Goal: Task Accomplishment & Management: Use online tool/utility

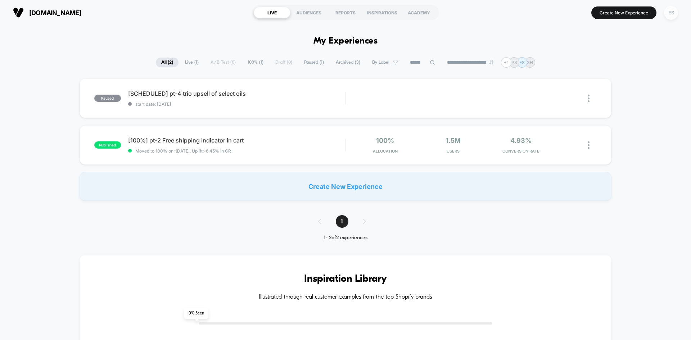
click at [674, 12] on div "ES" at bounding box center [671, 13] width 14 height 14
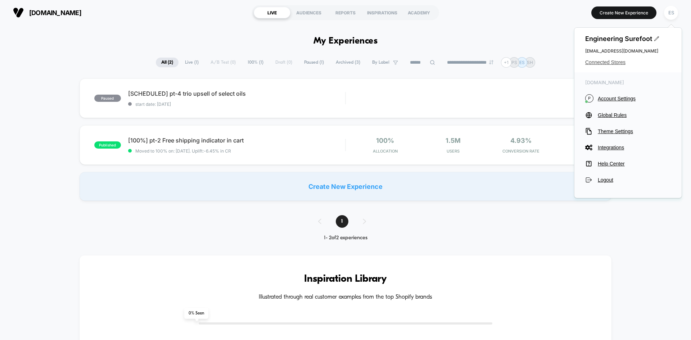
click at [599, 64] on span "Connected Stores" at bounding box center [628, 62] width 86 height 6
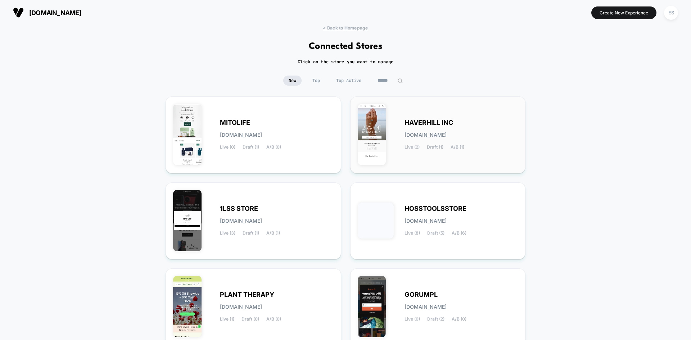
click at [418, 121] on span "HAVERHILL INC" at bounding box center [428, 122] width 49 height 5
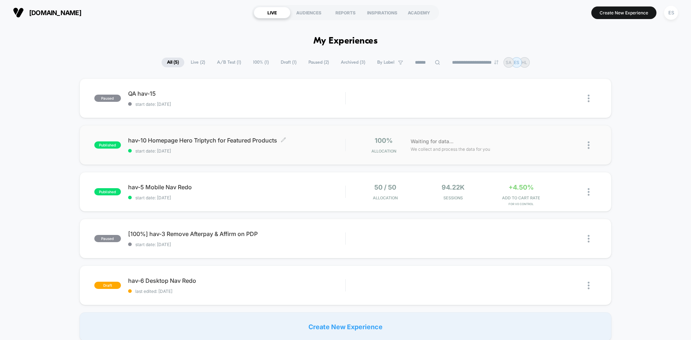
click at [188, 140] on span "hav-10 Homepage Hero Triptych for Featured Products Click to edit experience de…" at bounding box center [236, 140] width 217 height 7
click at [160, 140] on span "hav-10 Homepage Hero Triptych for Featured Products Click to edit experience de…" at bounding box center [236, 140] width 217 height 7
click at [616, 17] on button "Create New Experience" at bounding box center [623, 12] width 65 height 13
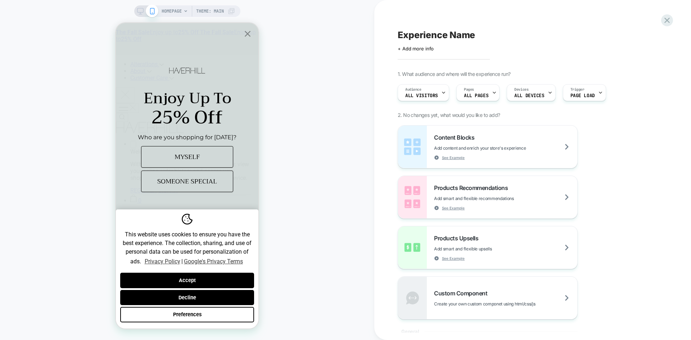
click at [430, 35] on span "Experience Name" at bounding box center [436, 34] width 77 height 11
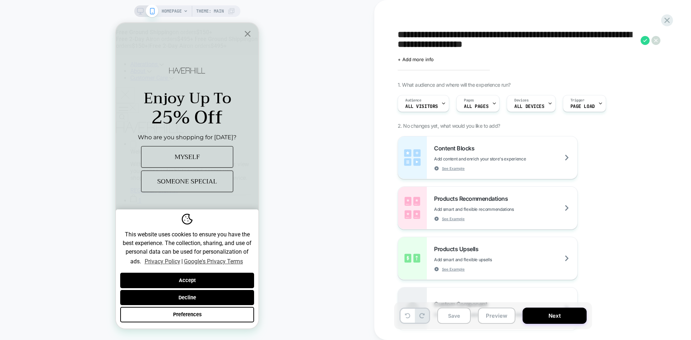
click at [400, 35] on textarea "**********" at bounding box center [517, 40] width 239 height 22
type textarea "**********"
click at [638, 55] on div "**********" at bounding box center [529, 45] width 263 height 33
click at [486, 102] on div "Pages ALL PAGES" at bounding box center [476, 103] width 39 height 16
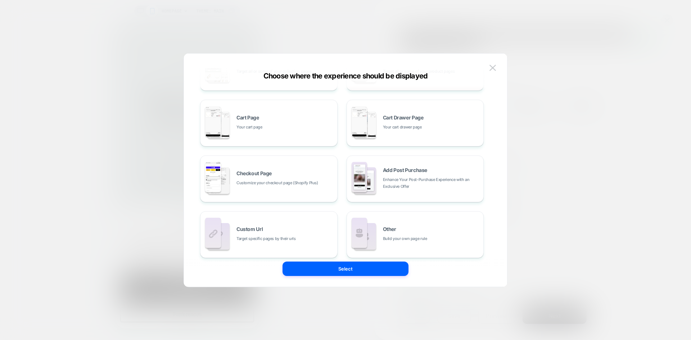
scroll to position [109, 0]
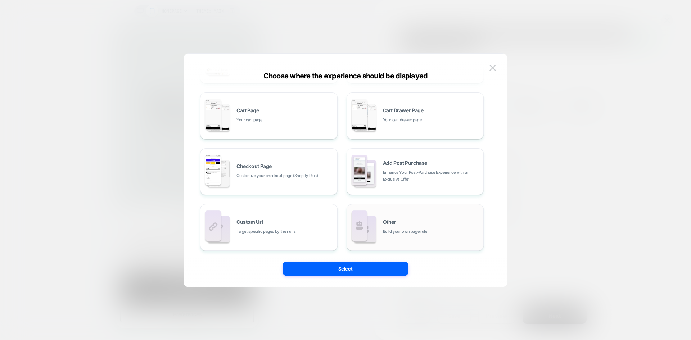
click at [422, 232] on span "Build your own page rule" at bounding box center [405, 231] width 44 height 7
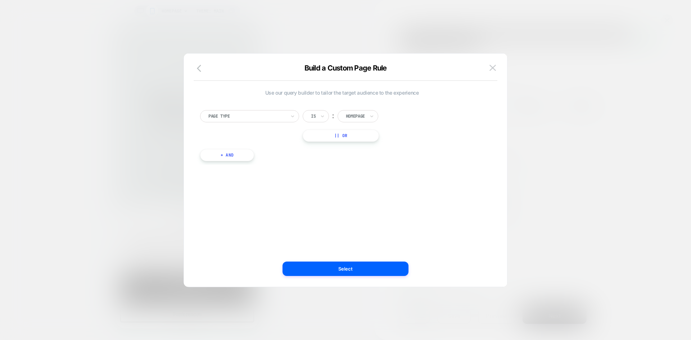
scroll to position [0, 0]
click at [269, 113] on div at bounding box center [246, 116] width 77 height 6
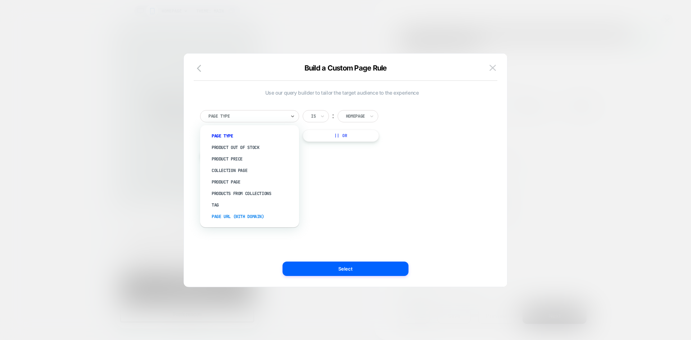
click at [230, 217] on div "Page Url (WITH DOMAIN)" at bounding box center [253, 217] width 92 height 12
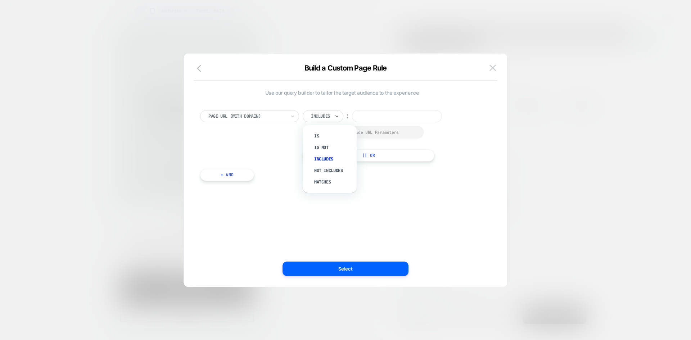
click at [337, 110] on div at bounding box center [336, 116] width 5 height 12
click at [331, 169] on div "Not includes" at bounding box center [333, 171] width 47 height 12
click at [394, 118] on input at bounding box center [406, 116] width 90 height 12
paste input "**********"
type input "**********"
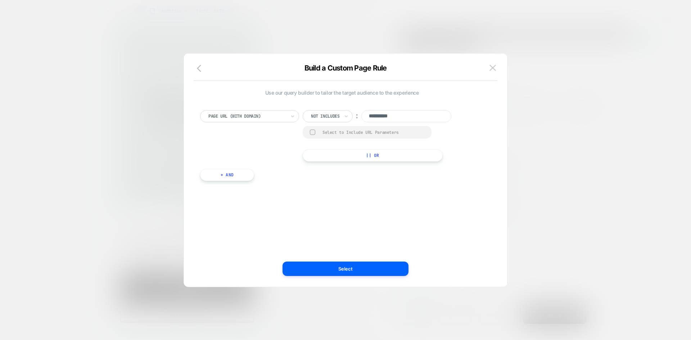
drag, startPoint x: 311, startPoint y: 133, endPoint x: 318, endPoint y: 141, distance: 10.8
click at [312, 133] on div at bounding box center [312, 132] width 5 height 5
click at [246, 177] on button "+ And" at bounding box center [227, 175] width 54 height 12
click at [376, 182] on div at bounding box center [373, 182] width 19 height 6
click at [374, 246] on div "Product" at bounding box center [386, 248] width 47 height 12
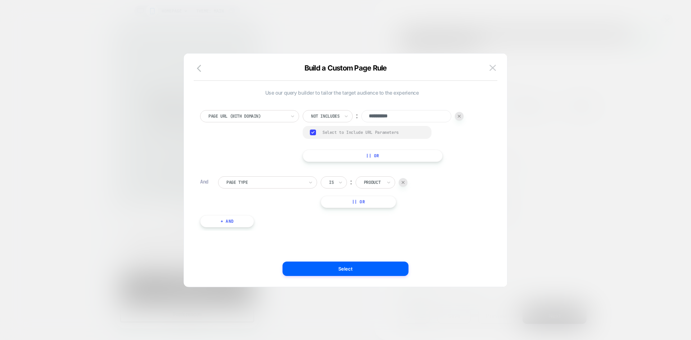
click at [453, 224] on div "**********" at bounding box center [341, 165] width 291 height 132
click at [348, 271] on button "Select" at bounding box center [345, 269] width 126 height 14
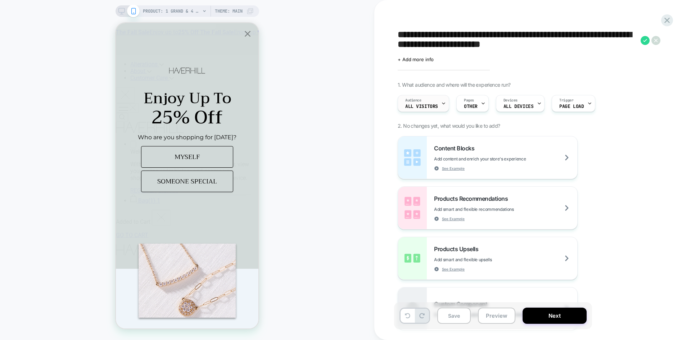
click at [418, 104] on span "All Visitors" at bounding box center [421, 106] width 33 height 5
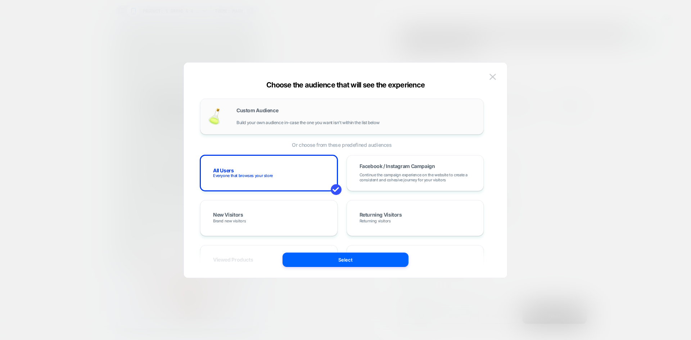
click at [247, 115] on div "Custom Audience Build your own audience in-case the one you want isn't within t…" at bounding box center [356, 116] width 240 height 17
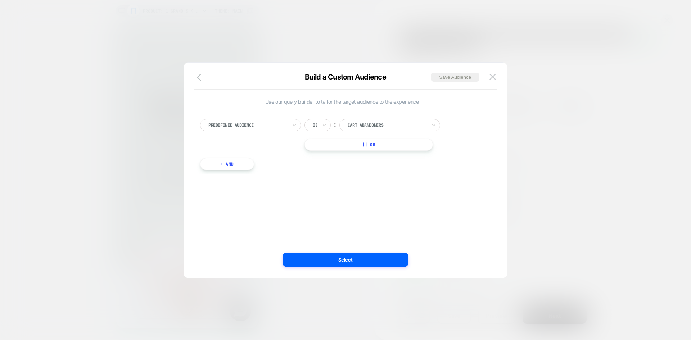
click at [243, 128] on div "Predefined Audience" at bounding box center [248, 125] width 81 height 8
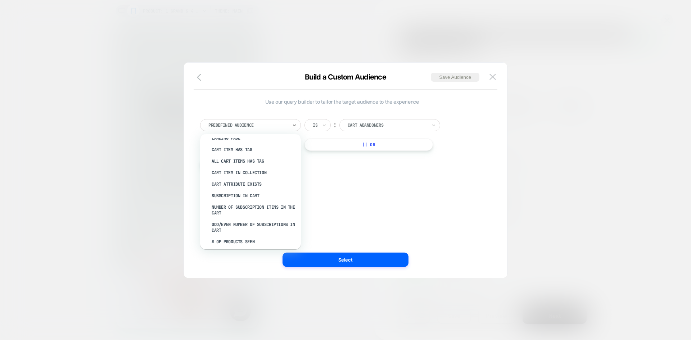
scroll to position [144, 0]
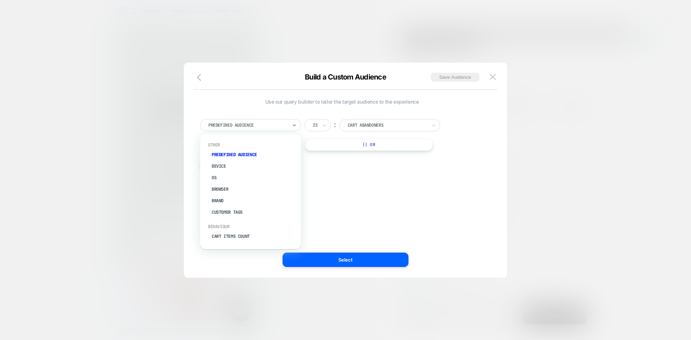
click at [237, 123] on div at bounding box center [247, 125] width 79 height 6
click at [228, 218] on div "UTM Campaign" at bounding box center [254, 216] width 94 height 12
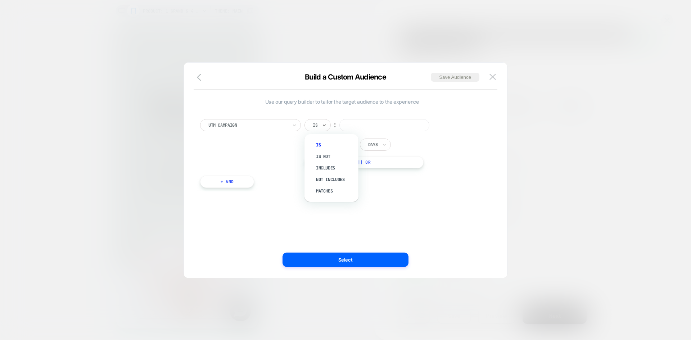
click at [319, 121] on div "Is" at bounding box center [317, 125] width 26 height 12
click at [323, 192] on div "Matches" at bounding box center [335, 191] width 47 height 12
click at [370, 125] on input at bounding box center [396, 125] width 90 height 12
paste input "*********"
click at [467, 124] on div "UTM Campaign Matches ︰ ********* In the last * Days || Or" at bounding box center [341, 143] width 283 height 49
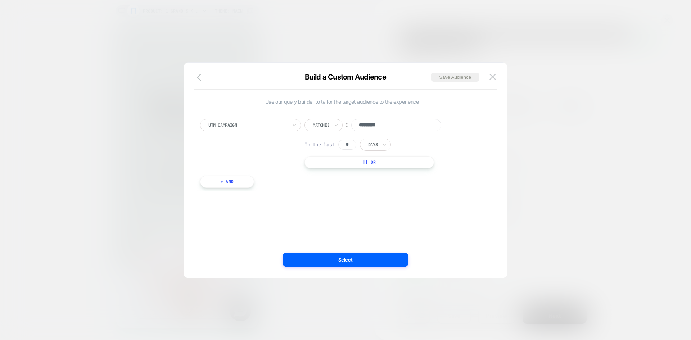
click at [456, 133] on div "UTM Campaign Matches ︰ ********* In the last * Days || Or" at bounding box center [341, 143] width 283 height 49
click at [376, 126] on input "*********" at bounding box center [396, 125] width 90 height 12
type input "********"
click at [552, 88] on div at bounding box center [345, 170] width 691 height 340
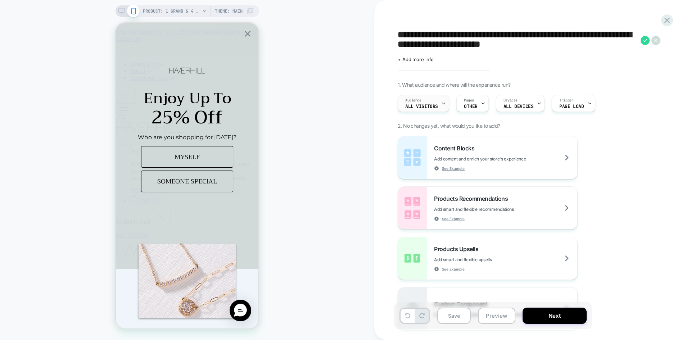
click at [412, 104] on span "All Visitors" at bounding box center [421, 106] width 33 height 5
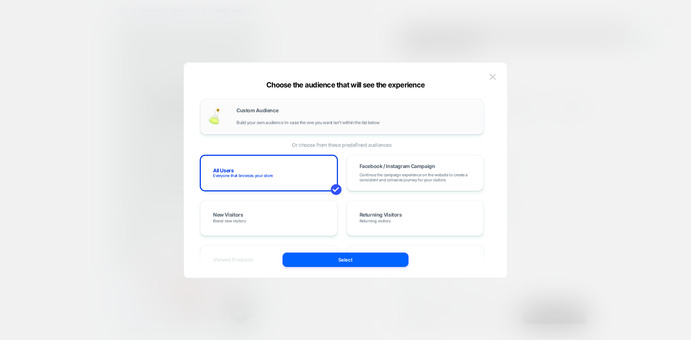
click at [258, 124] on span "Build your own audience in-case the one you want isn't within the list below" at bounding box center [307, 122] width 143 height 5
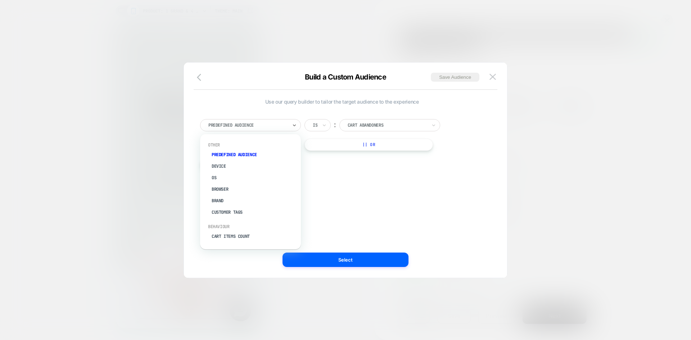
click at [246, 124] on div at bounding box center [247, 125] width 79 height 6
click at [229, 217] on div "UTM Campaign" at bounding box center [254, 216] width 94 height 12
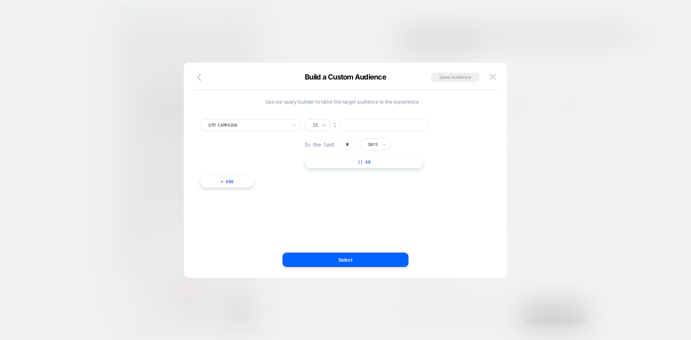
click at [322, 126] on icon at bounding box center [324, 125] width 5 height 7
drag, startPoint x: 325, startPoint y: 191, endPoint x: 358, endPoint y: 157, distance: 47.6
click at [325, 191] on div "Matches" at bounding box center [335, 191] width 47 height 12
click at [366, 126] on input at bounding box center [396, 125] width 90 height 12
paste input "********"
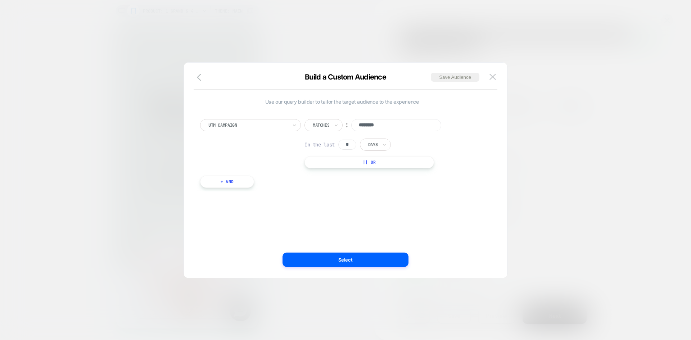
type input "********"
click at [335, 258] on button "Select" at bounding box center [345, 260] width 126 height 14
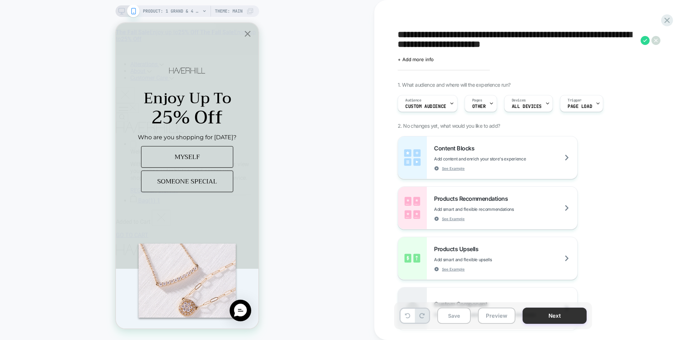
click at [556, 314] on button "Next" at bounding box center [554, 316] width 64 height 16
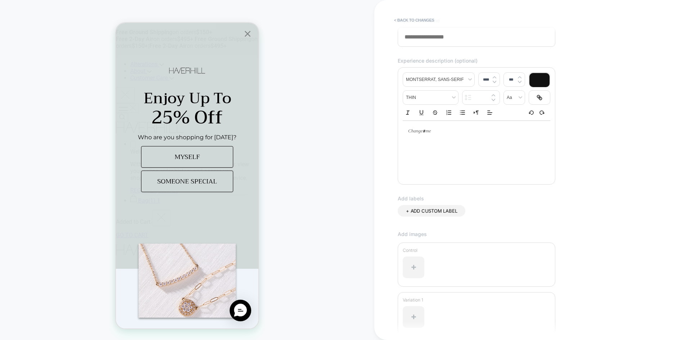
scroll to position [0, 0]
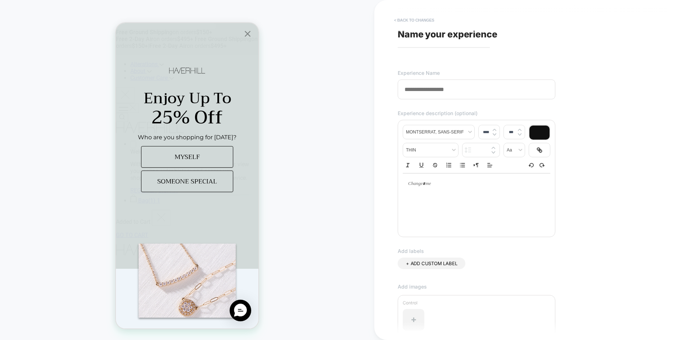
click at [403, 24] on button "< Back to changes" at bounding box center [413, 20] width 47 height 12
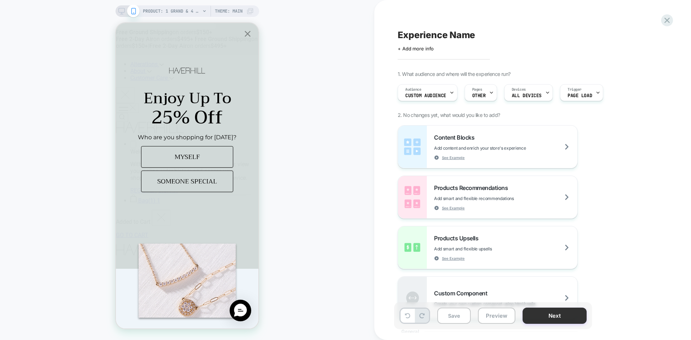
click at [551, 314] on button "Next" at bounding box center [554, 316] width 64 height 16
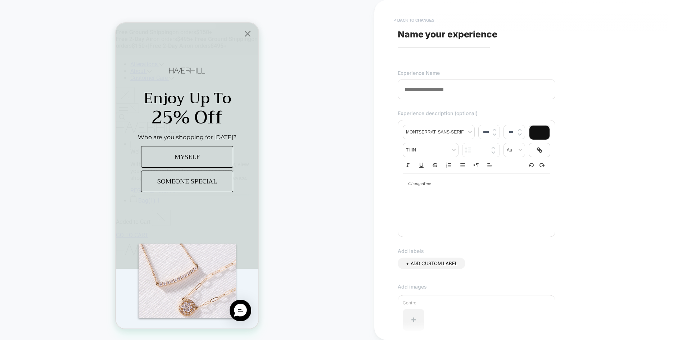
click at [398, 22] on button "< Back to changes" at bounding box center [413, 20] width 47 height 12
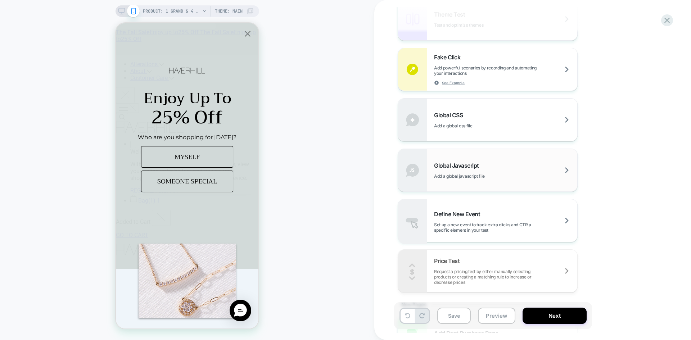
scroll to position [390, 0]
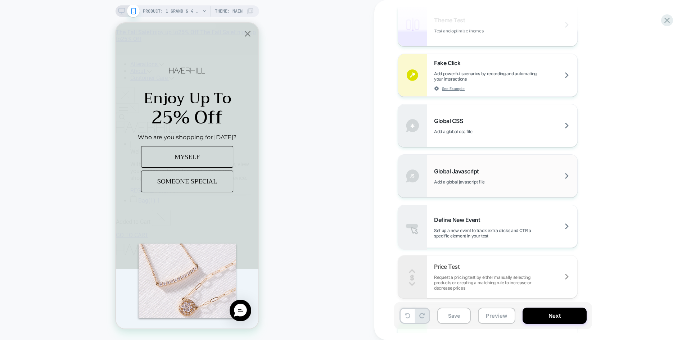
click at [457, 168] on span "Global Javascript" at bounding box center [458, 171] width 49 height 7
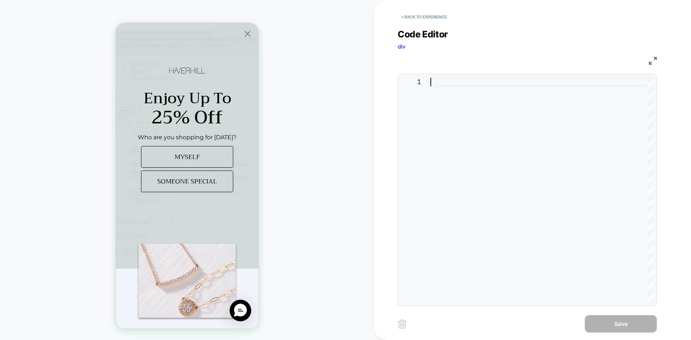
click at [562, 164] on div at bounding box center [541, 190] width 222 height 224
type textarea "**********"
click at [626, 326] on button "Save" at bounding box center [621, 323] width 72 height 17
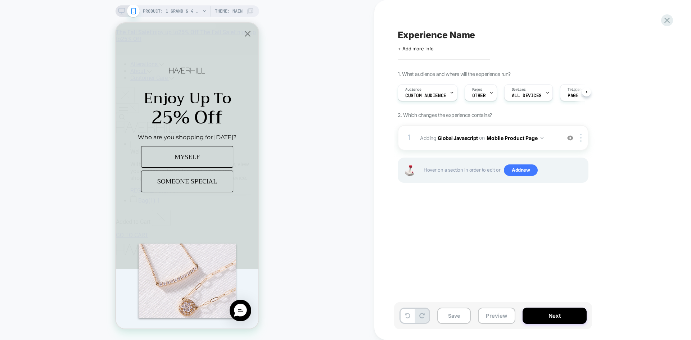
scroll to position [0, 0]
click at [548, 315] on button "Next" at bounding box center [554, 316] width 64 height 16
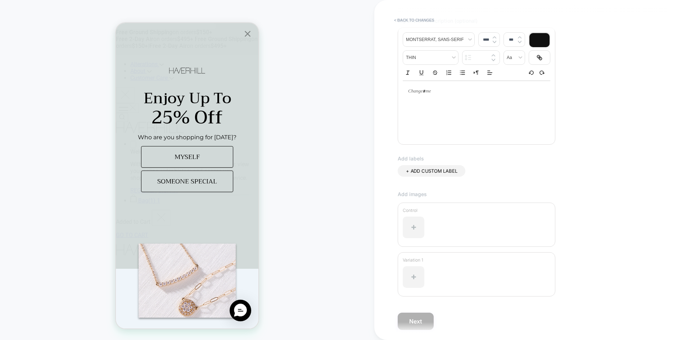
scroll to position [0, 0]
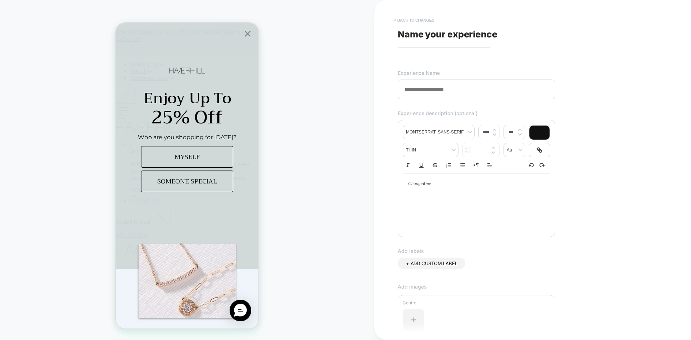
click at [411, 21] on button "< Back to changes" at bounding box center [413, 20] width 47 height 12
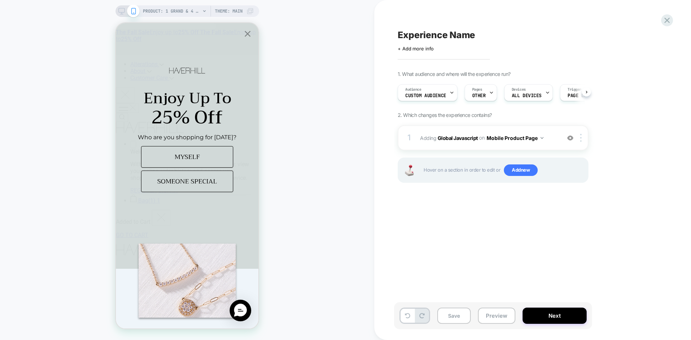
scroll to position [0, 0]
click at [415, 34] on span "Experience Name" at bounding box center [436, 34] width 77 height 11
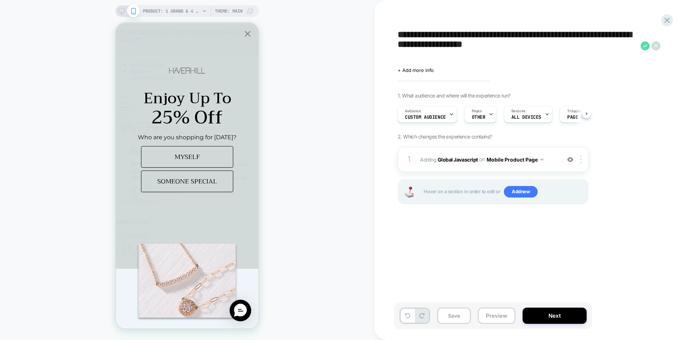
type textarea "**********"
click at [642, 45] on icon at bounding box center [644, 45] width 9 height 9
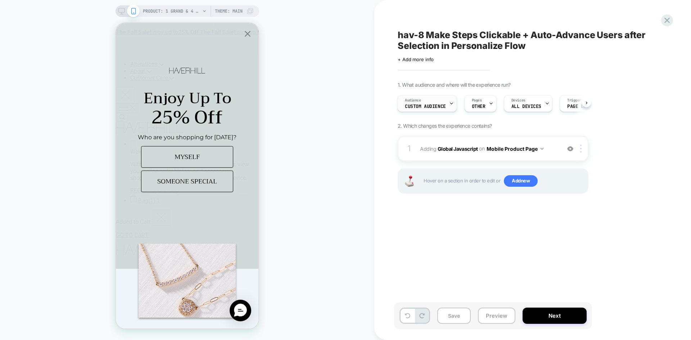
click at [431, 106] on span "Custom Audience" at bounding box center [425, 106] width 41 height 5
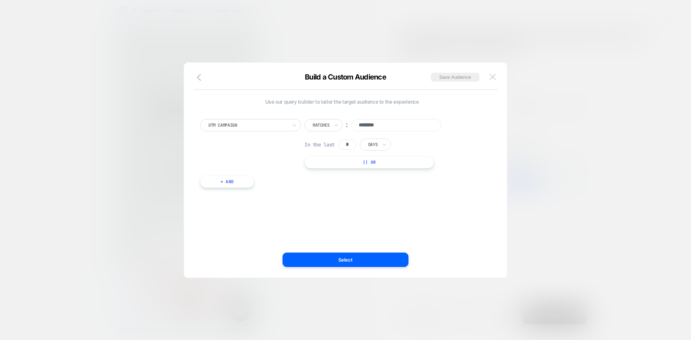
click at [495, 76] on img at bounding box center [492, 77] width 6 height 6
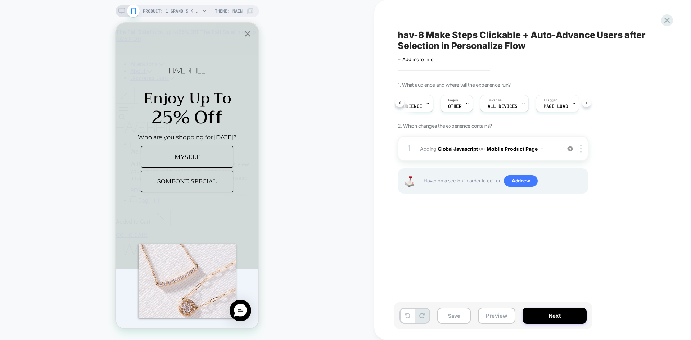
scroll to position [0, 34]
click at [552, 318] on button "Next" at bounding box center [554, 316] width 64 height 16
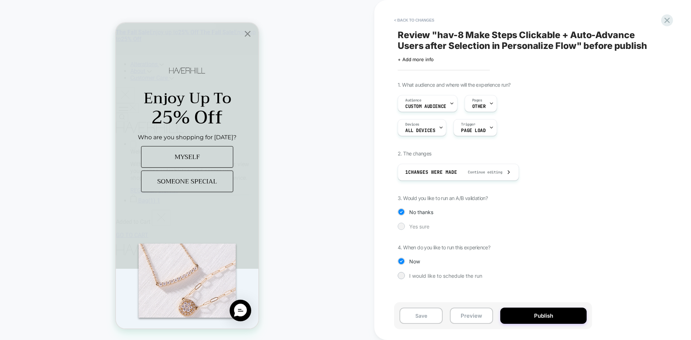
click at [403, 227] on div at bounding box center [400, 225] width 5 height 5
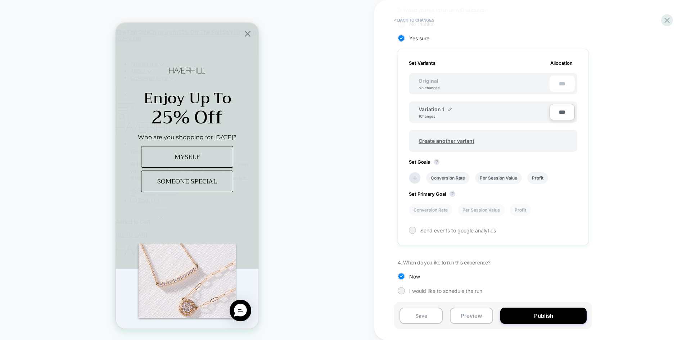
scroll to position [189, 0]
click at [448, 109] on img at bounding box center [450, 108] width 4 height 4
drag, startPoint x: 454, startPoint y: 113, endPoint x: 383, endPoint y: 110, distance: 70.6
click at [383, 110] on div "**********" at bounding box center [532, 170] width 317 height 340
type input "**********"
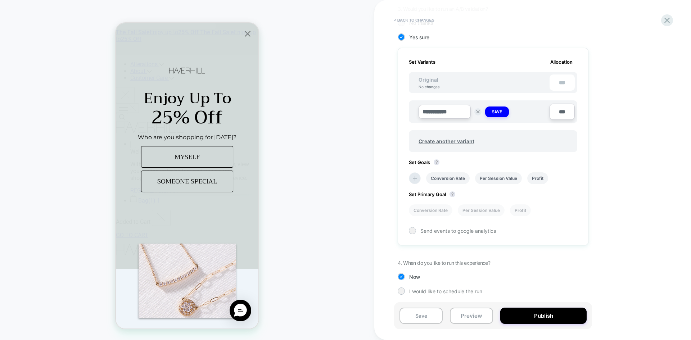
type input "**"
type input "****"
type input "**"
drag, startPoint x: 613, startPoint y: 115, endPoint x: 510, endPoint y: 113, distance: 102.6
click at [612, 115] on div "**********" at bounding box center [529, 98] width 263 height 413
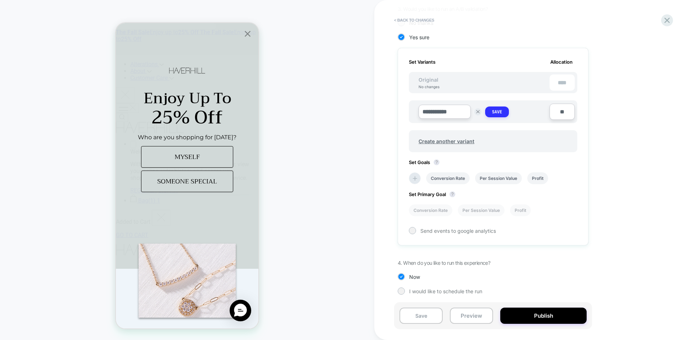
click at [508, 113] on button "Save" at bounding box center [497, 111] width 24 height 11
click at [453, 137] on span "Create another variant" at bounding box center [446, 139] width 70 height 17
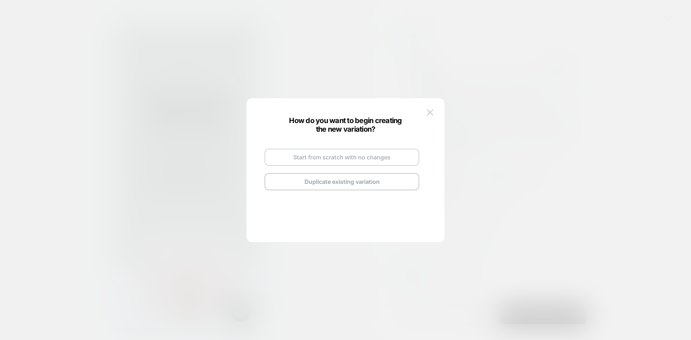
click at [365, 155] on button "Start from scratch with no changes" at bounding box center [341, 157] width 155 height 17
click at [362, 149] on img at bounding box center [364, 149] width 4 height 4
drag, startPoint x: 345, startPoint y: 152, endPoint x: 291, endPoint y: 147, distance: 53.5
click at [291, 147] on div "**********" at bounding box center [341, 169] width 169 height 85
paste input "*********"
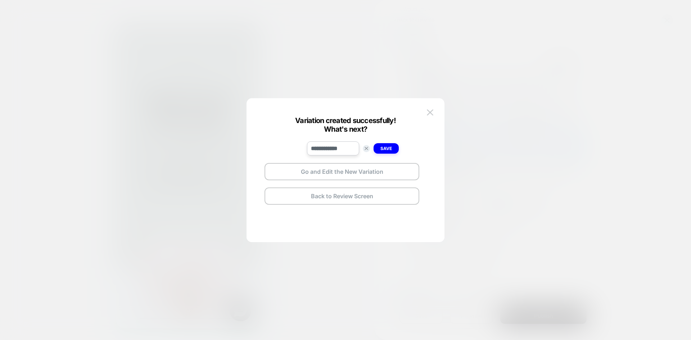
type input "**********"
click at [383, 149] on strong "Save" at bounding box center [386, 148] width 12 height 5
click at [382, 171] on button "Go and Edit the New Variation" at bounding box center [341, 171] width 155 height 17
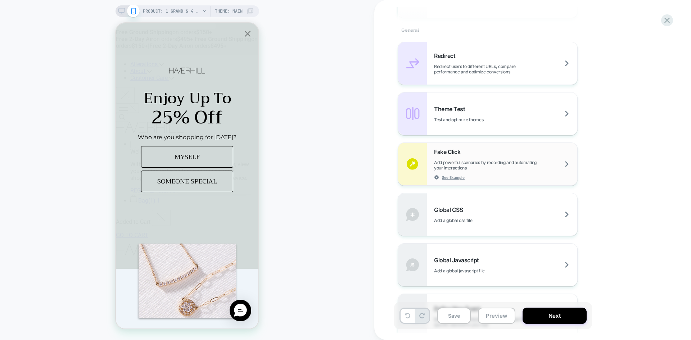
scroll to position [324, 0]
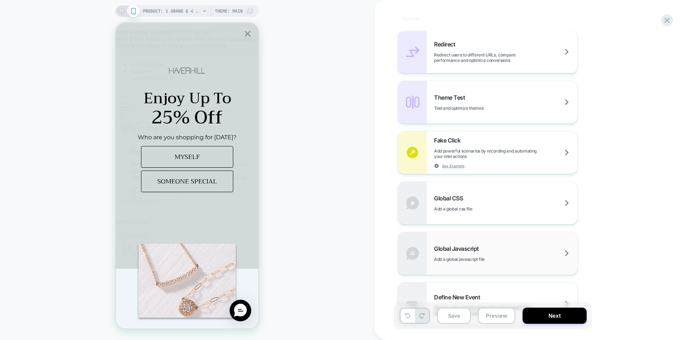
click at [461, 249] on span "Global Javascript" at bounding box center [458, 248] width 49 height 7
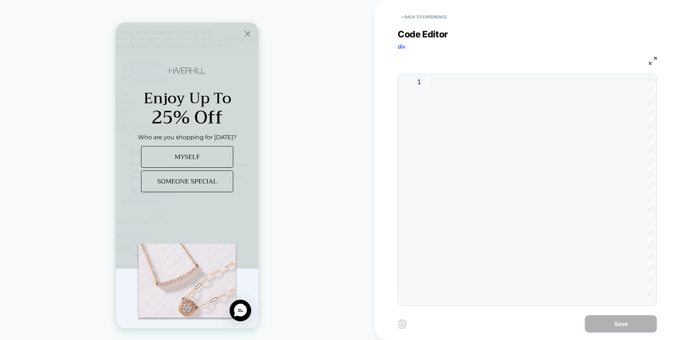
click at [542, 191] on div at bounding box center [541, 190] width 222 height 224
click at [440, 146] on div at bounding box center [541, 190] width 222 height 224
type textarea "**********"
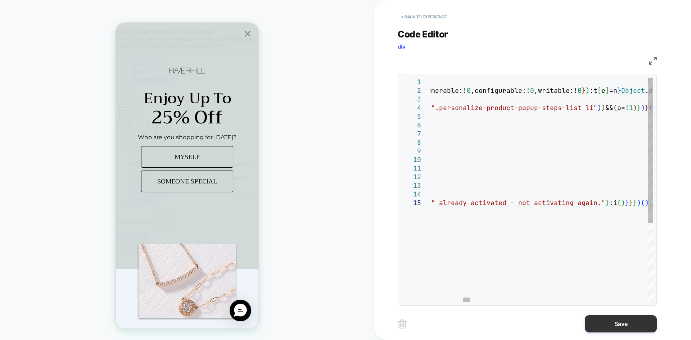
click at [618, 322] on button "Save" at bounding box center [621, 323] width 72 height 17
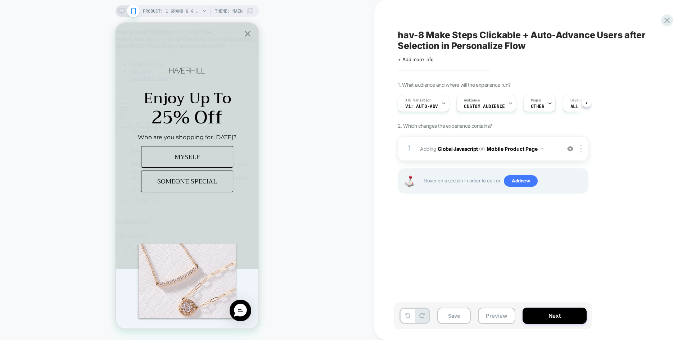
scroll to position [0, 0]
click at [530, 150] on button "Mobile Product Page" at bounding box center [514, 149] width 57 height 10
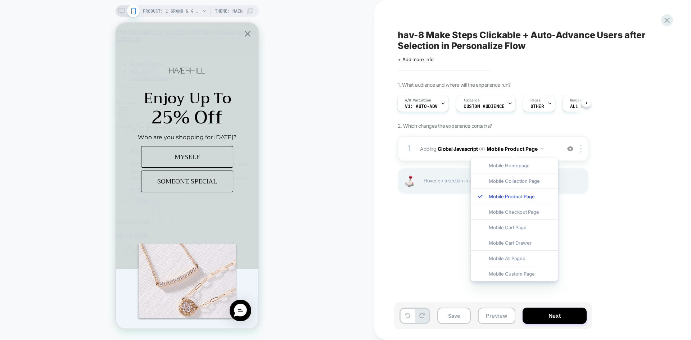
click at [605, 219] on div "hav-8 Make Steps Clickable + Auto-Advance Users after Selection in Personalize …" at bounding box center [529, 170] width 270 height 326
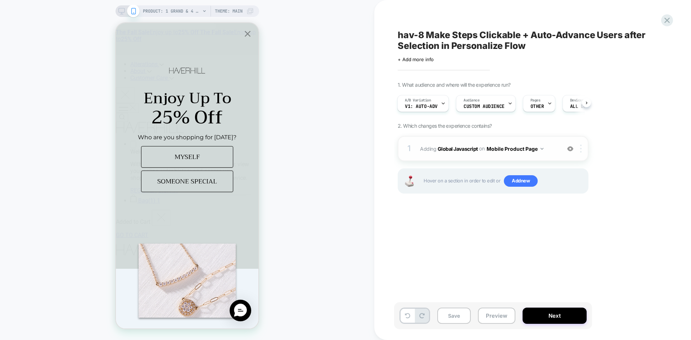
click at [578, 152] on div at bounding box center [582, 149] width 12 height 8
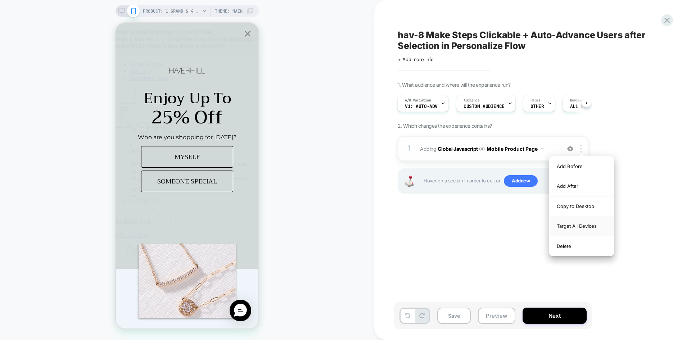
click at [582, 225] on div "Target All Devices" at bounding box center [581, 226] width 64 height 20
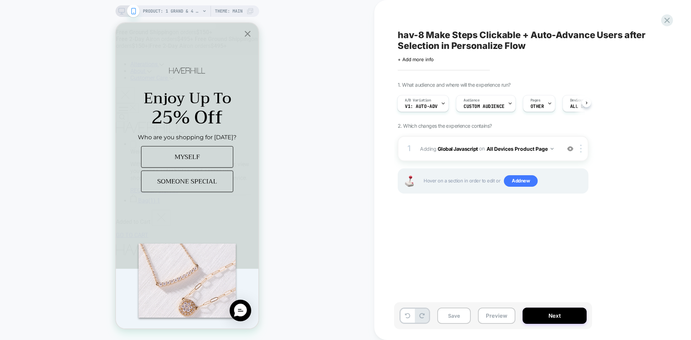
click at [504, 222] on div "hav-8 Make Steps Clickable + Auto-Advance Users after Selection in Personalize …" at bounding box center [529, 170] width 270 height 326
click at [473, 107] on span "Custom Audience" at bounding box center [483, 106] width 41 height 5
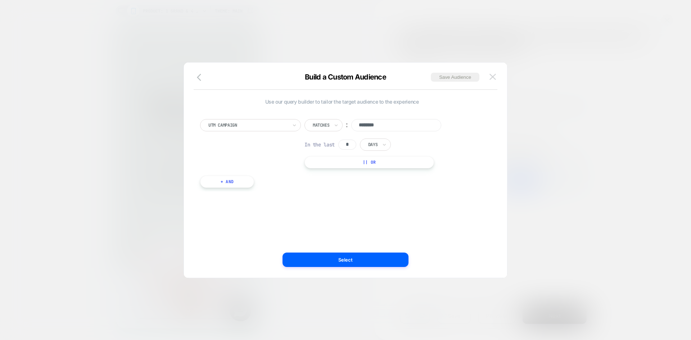
click at [492, 74] on img at bounding box center [492, 77] width 6 height 6
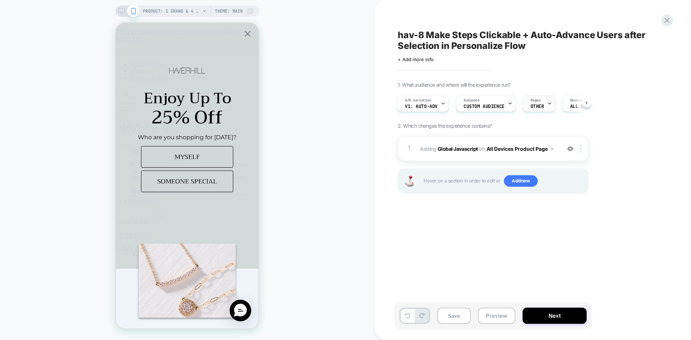
click at [539, 103] on div "Pages OTHER" at bounding box center [537, 103] width 28 height 16
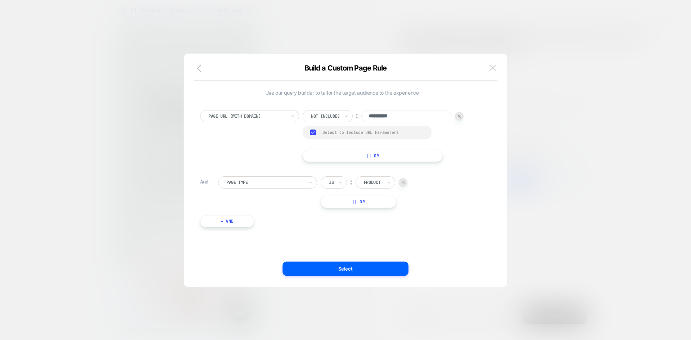
click at [490, 65] on img at bounding box center [492, 68] width 6 height 6
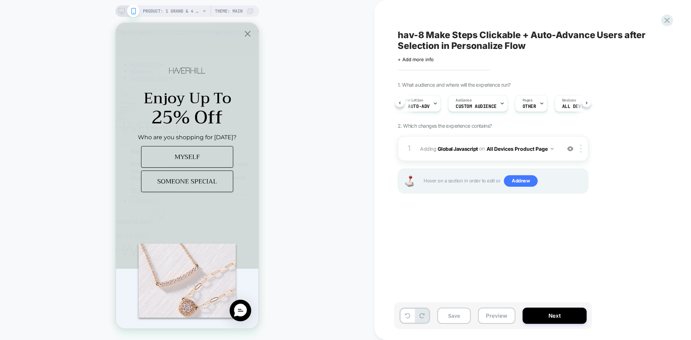
scroll to position [0, 8]
click at [454, 315] on button "Save" at bounding box center [453, 316] width 33 height 16
click at [430, 106] on span "v1: auto-adv" at bounding box center [418, 106] width 33 height 5
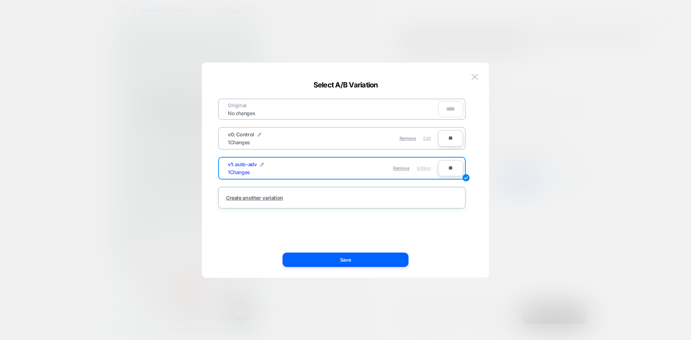
click at [427, 138] on span "Edit" at bounding box center [427, 138] width 8 height 5
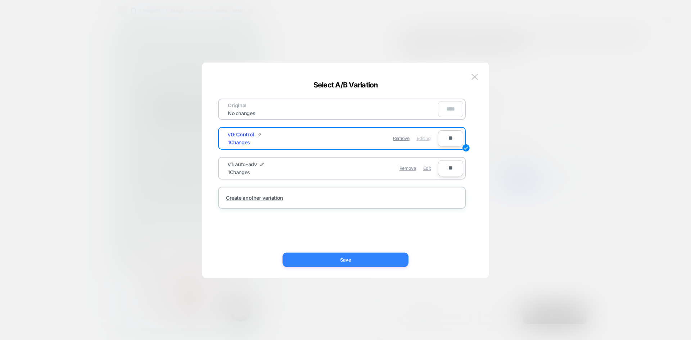
click at [358, 259] on button "Save" at bounding box center [345, 260] width 126 height 14
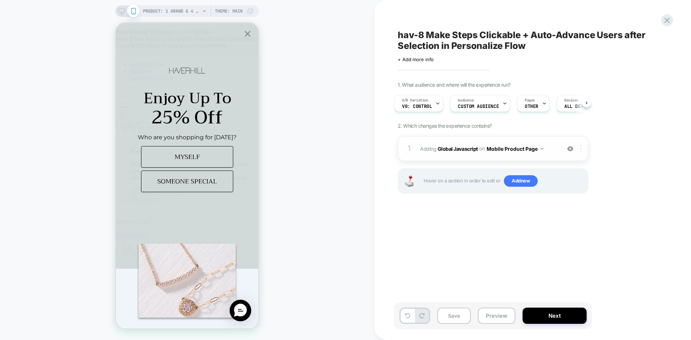
click at [579, 149] on div at bounding box center [582, 149] width 12 height 8
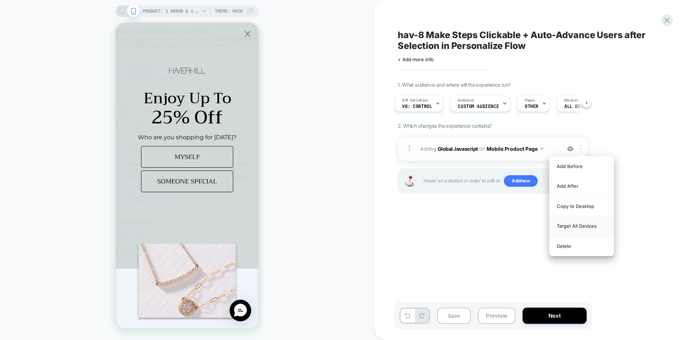
click at [572, 227] on div "Target All Devices" at bounding box center [581, 226] width 64 height 20
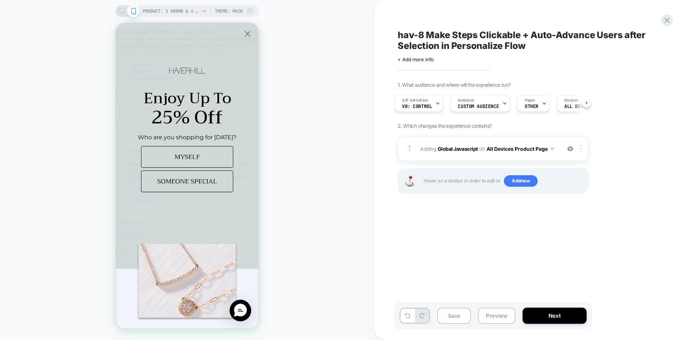
click at [466, 226] on div "hav-8 Make Steps Clickable + Auto-Advance Users after Selection in Personalize …" at bounding box center [529, 170] width 270 height 326
click at [456, 147] on b "Global Javascript" at bounding box center [457, 148] width 40 height 6
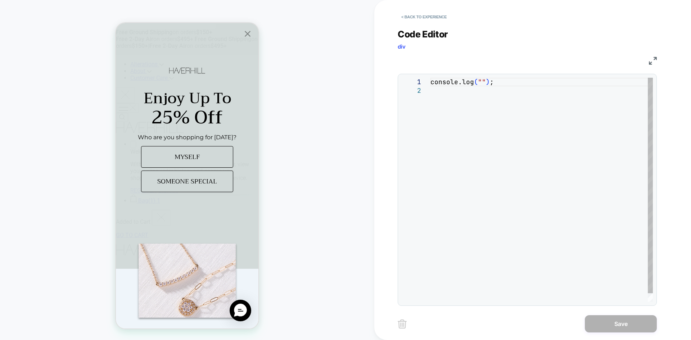
click at [450, 146] on div "console.log ( "" ) ;" at bounding box center [541, 194] width 222 height 233
type textarea "**********"
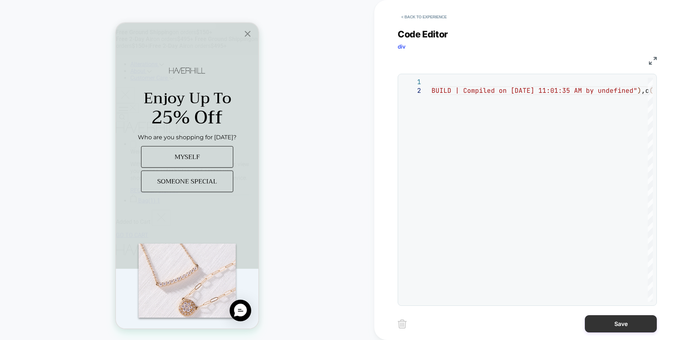
click at [622, 322] on button "Save" at bounding box center [621, 323] width 72 height 17
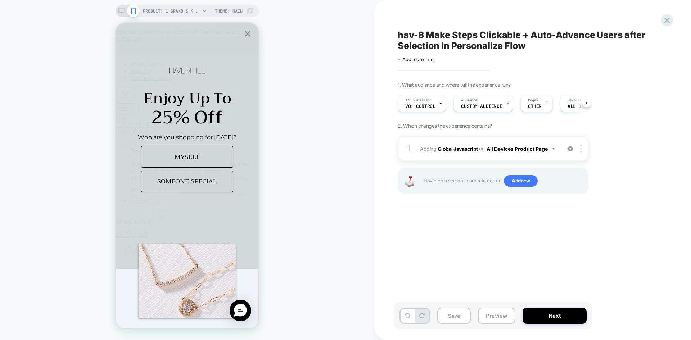
scroll to position [0, 0]
click at [551, 315] on button "Next" at bounding box center [554, 316] width 64 height 16
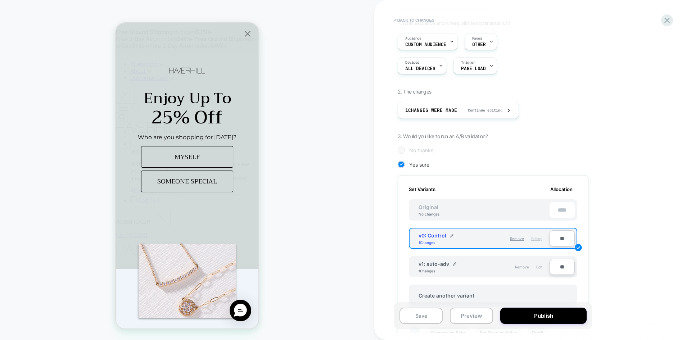
scroll to position [72, 0]
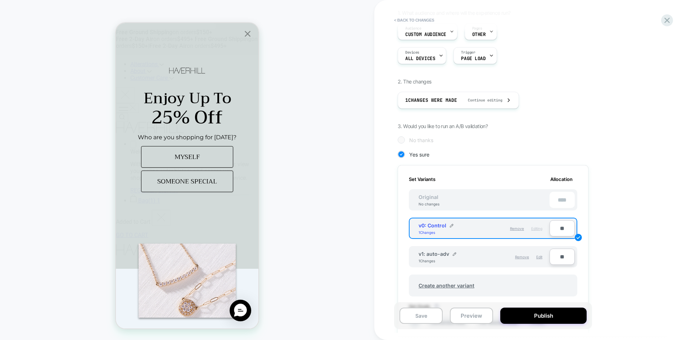
type input "**"
type input "***"
type input "****"
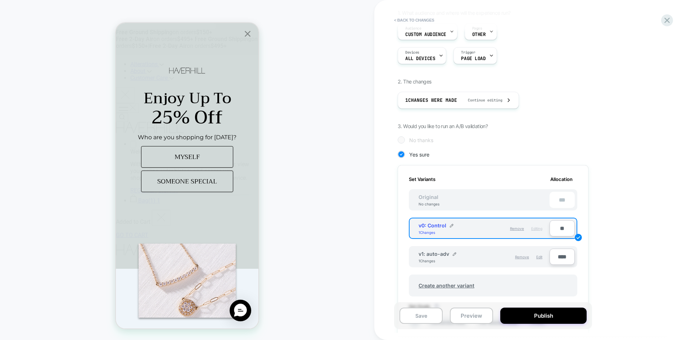
type input "**"
type input "****"
click at [616, 204] on div "1. What audience and where will the experience run? Audience Custom Audience Pa…" at bounding box center [529, 230] width 263 height 440
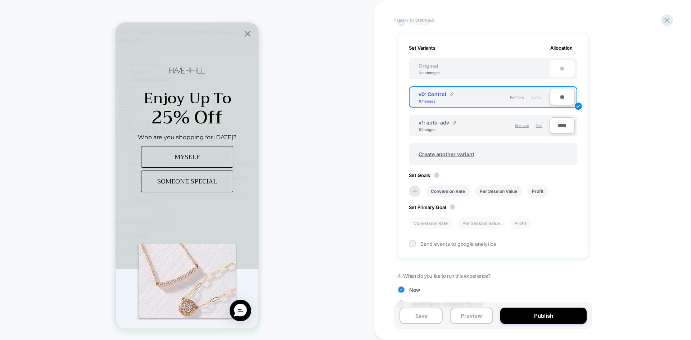
scroll to position [218, 0]
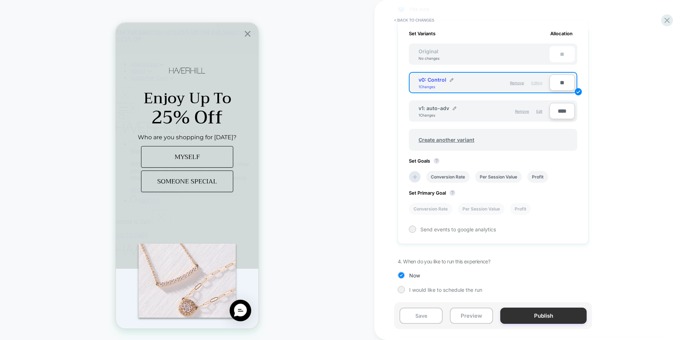
click at [553, 316] on button "Publish" at bounding box center [543, 316] width 86 height 16
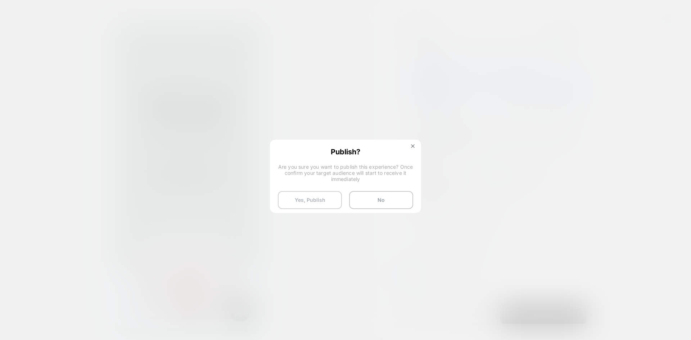
click at [301, 203] on button "Yes, Publish" at bounding box center [310, 200] width 64 height 18
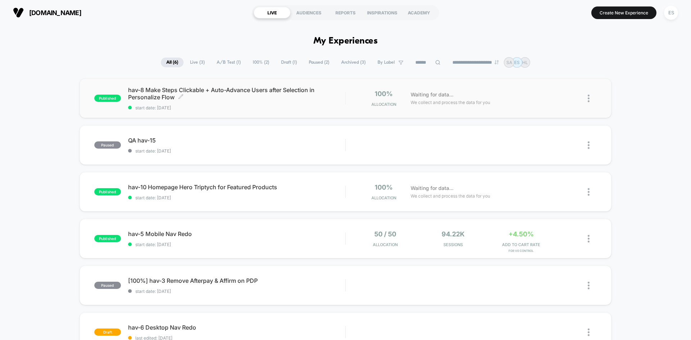
click at [145, 92] on span "hav-8 Make Steps Clickable + Auto-Advance Users after Selection in Personalize …" at bounding box center [236, 93] width 217 height 14
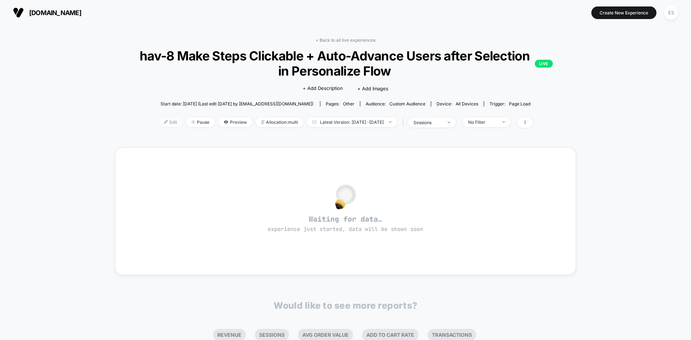
click at [160, 123] on span "Edit" at bounding box center [171, 122] width 24 height 10
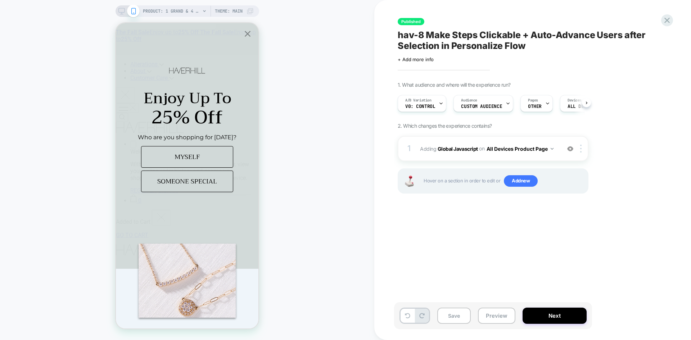
scroll to position [0, 0]
click at [451, 153] on span "Adding Global Javascript on All Devices Product Page" at bounding box center [488, 149] width 137 height 10
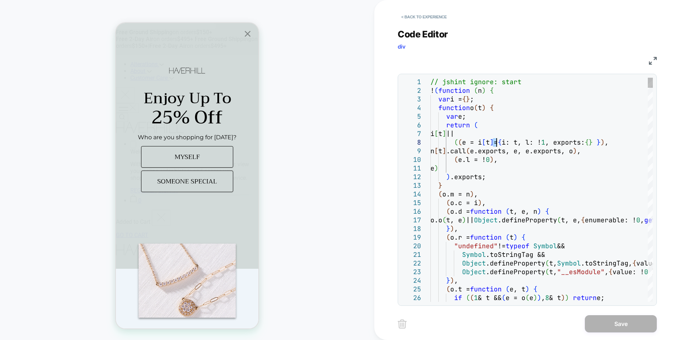
scroll to position [0, 0]
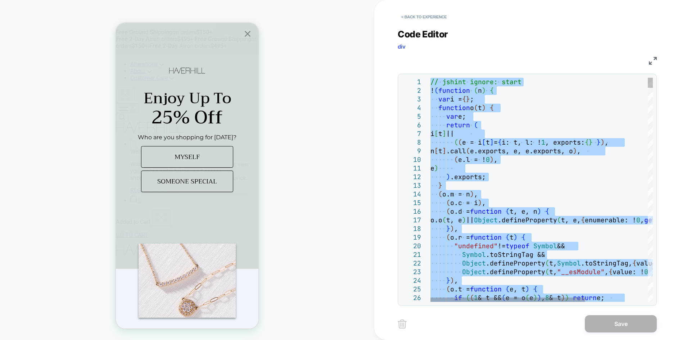
type textarea "**********"
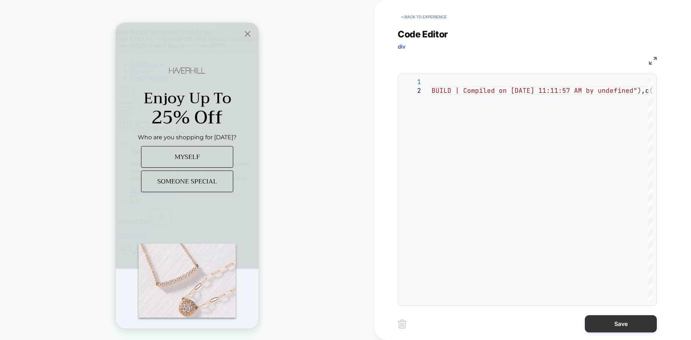
click at [621, 323] on button "Save" at bounding box center [621, 323] width 72 height 17
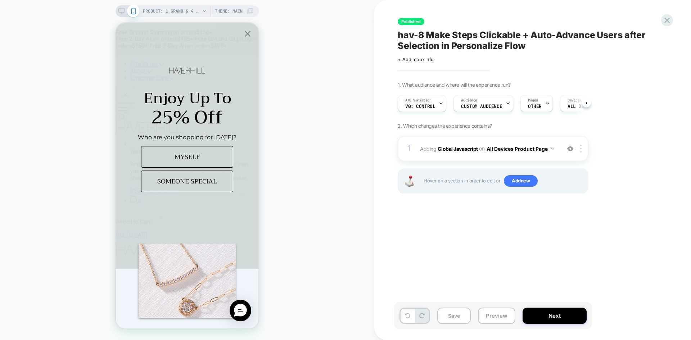
scroll to position [0, 0]
click at [437, 101] on div "A/B Variation v0: Control" at bounding box center [420, 103] width 44 height 16
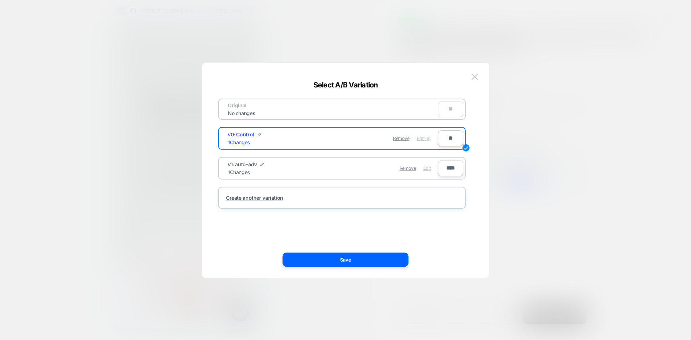
click at [426, 167] on span "Edit" at bounding box center [427, 167] width 8 height 5
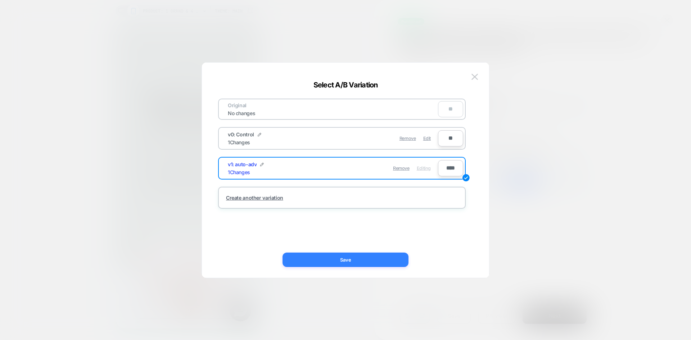
click at [354, 259] on button "Save" at bounding box center [345, 260] width 126 height 14
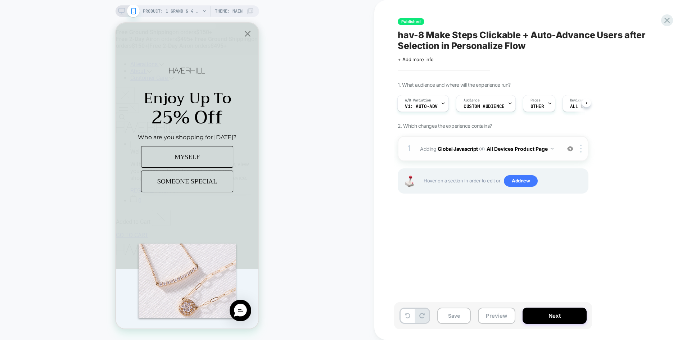
click at [454, 151] on b "Global Javascript" at bounding box center [457, 148] width 40 height 6
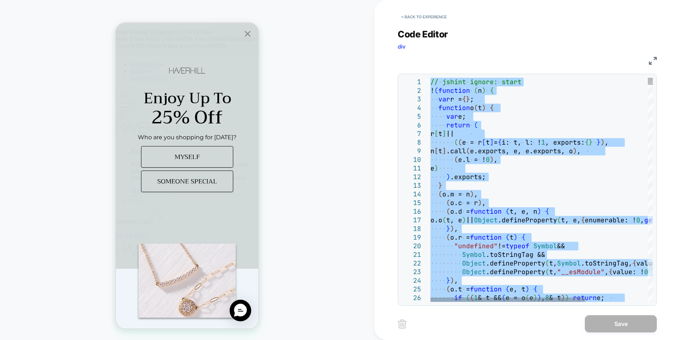
type textarea "**********"
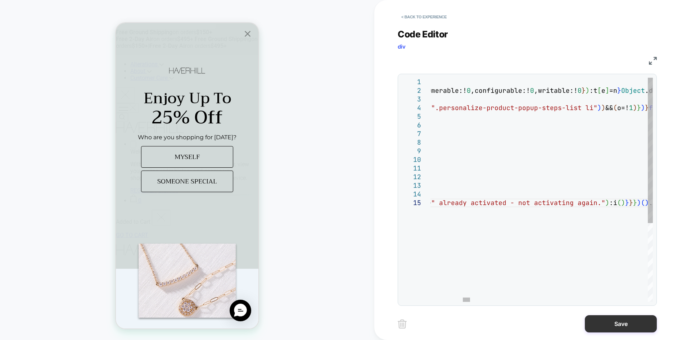
click at [617, 326] on button "Save" at bounding box center [621, 323] width 72 height 17
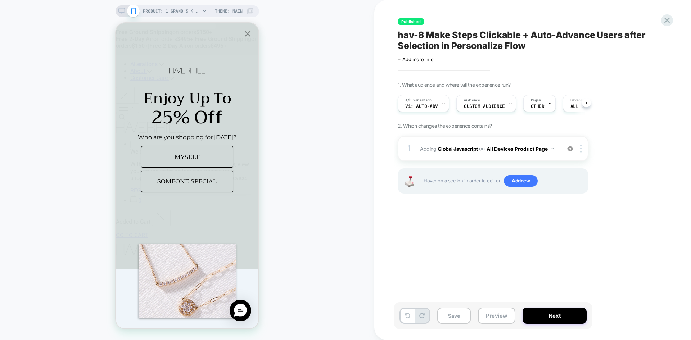
scroll to position [0, 0]
click at [555, 315] on button "Next" at bounding box center [554, 316] width 64 height 16
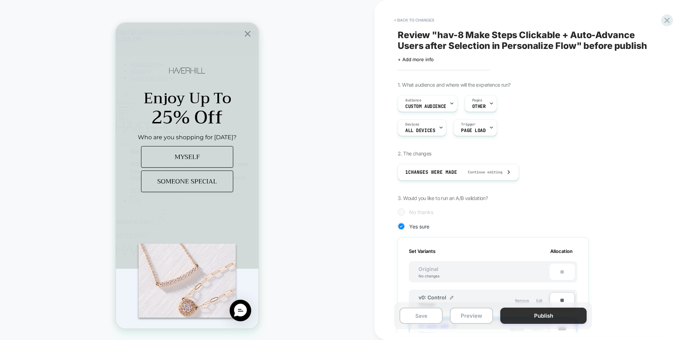
click at [554, 315] on button "Publish" at bounding box center [543, 316] width 86 height 16
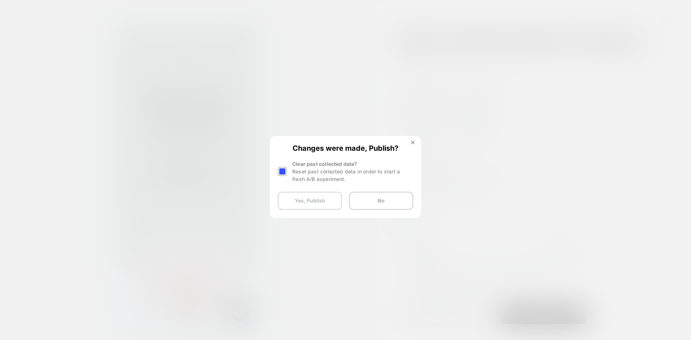
click at [320, 203] on button "Yes, Publish" at bounding box center [310, 201] width 64 height 18
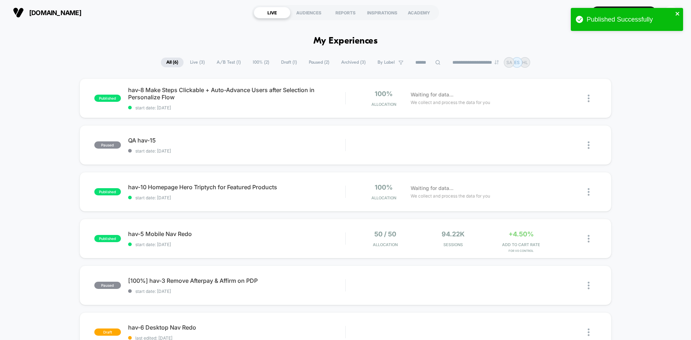
click at [676, 14] on icon "close" at bounding box center [677, 14] width 5 height 6
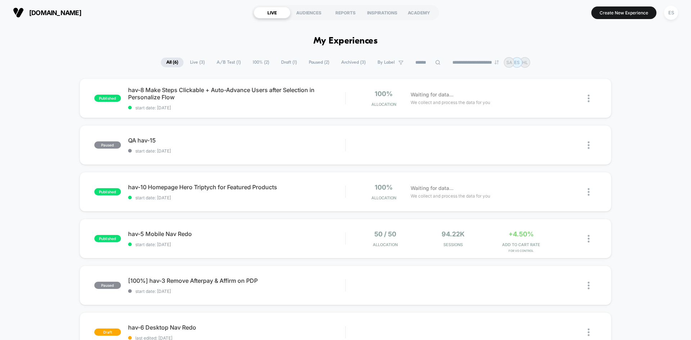
click at [142, 92] on span "hav-8 Make Steps Clickable + Auto-Advance Users after Selection in Personalize …" at bounding box center [236, 93] width 217 height 14
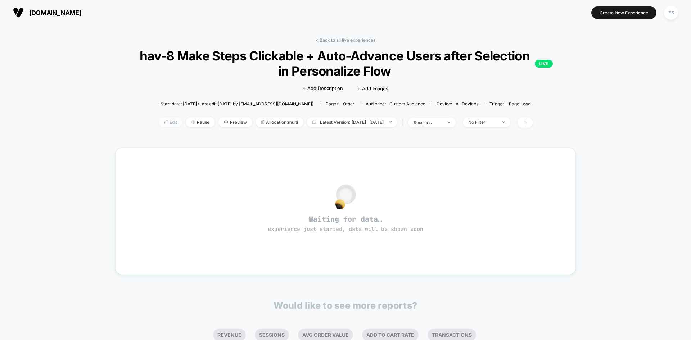
click at [159, 126] on span "Edit" at bounding box center [171, 122] width 24 height 10
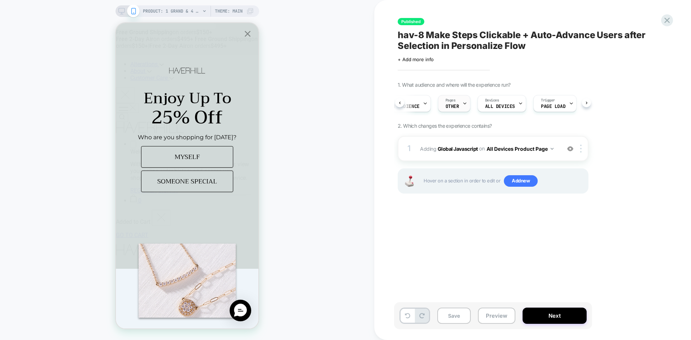
scroll to position [0, 85]
click at [463, 105] on icon at bounding box center [465, 103] width 5 height 5
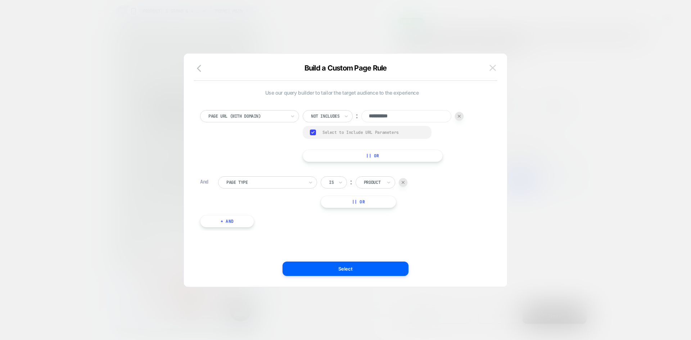
click at [490, 67] on img at bounding box center [492, 68] width 6 height 6
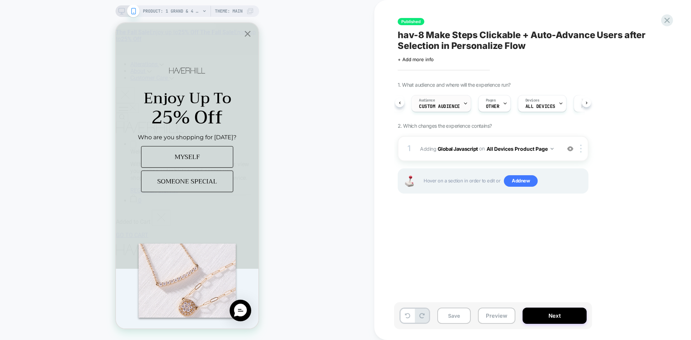
scroll to position [0, 36]
click at [461, 104] on div "Audience Custom Audience" at bounding box center [448, 103] width 55 height 16
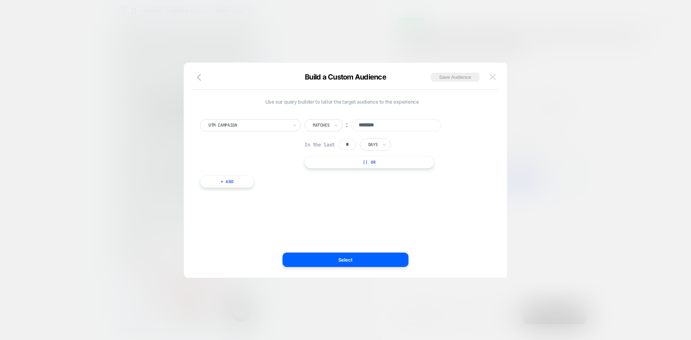
click at [493, 76] on img at bounding box center [492, 77] width 6 height 6
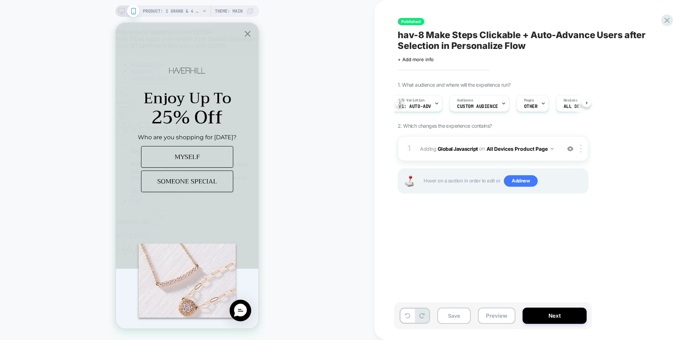
scroll to position [0, 3]
click at [479, 107] on span "Custom Audience" at bounding box center [481, 106] width 41 height 5
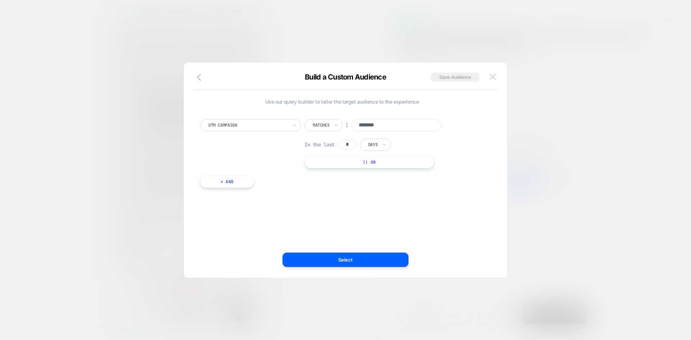
click at [493, 77] on img at bounding box center [492, 77] width 6 height 6
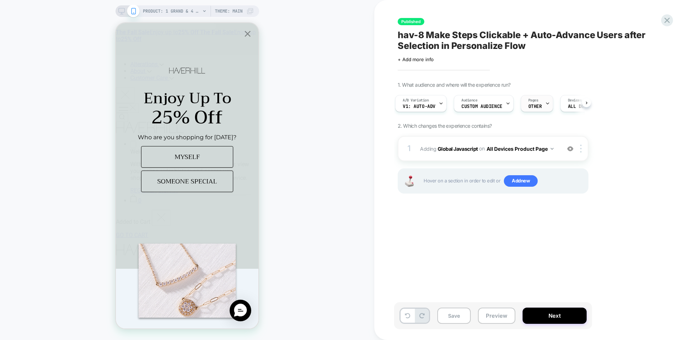
click at [532, 100] on span "Pages" at bounding box center [533, 100] width 10 height 5
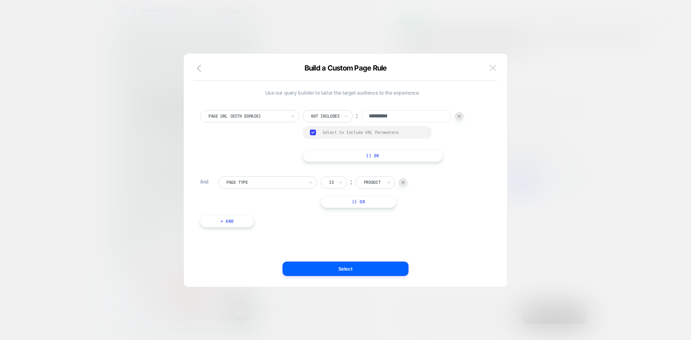
click at [492, 66] on img at bounding box center [492, 68] width 6 height 6
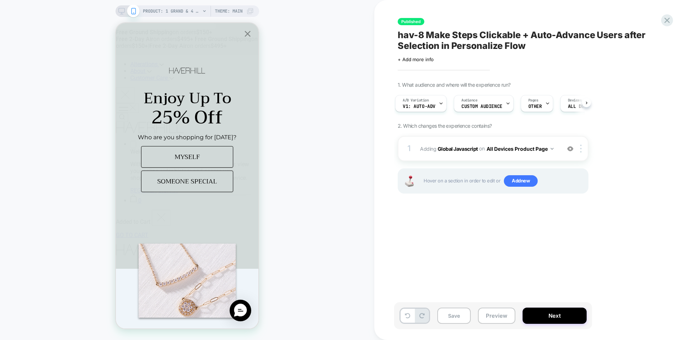
click at [428, 112] on div "A/B Variation v1: auto-adv Audience Custom Audience Pages OTHER Devices ALL DEV…" at bounding box center [489, 103] width 191 height 24
click at [428, 108] on span "v1: auto-adv" at bounding box center [419, 106] width 33 height 5
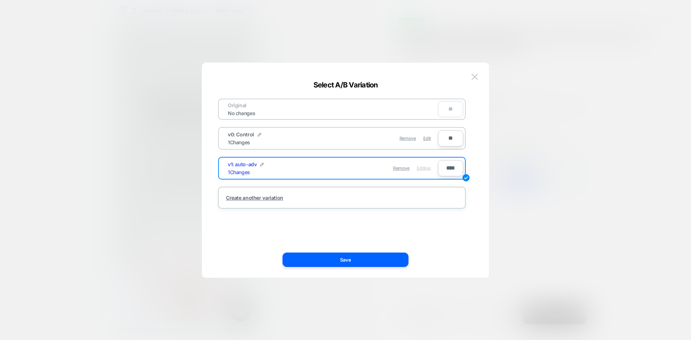
click at [244, 133] on span "v0: Control" at bounding box center [241, 134] width 26 height 6
click at [426, 138] on span "Edit" at bounding box center [427, 138] width 8 height 5
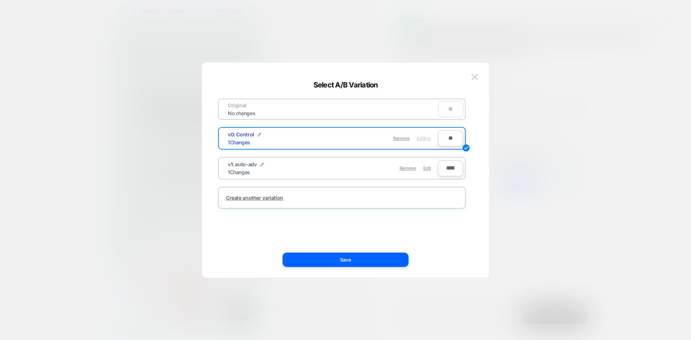
click at [342, 260] on button "Save" at bounding box center [345, 260] width 126 height 14
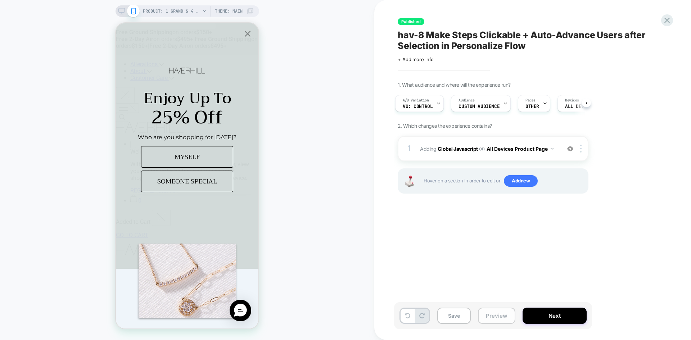
click at [496, 314] on button "Preview" at bounding box center [496, 316] width 37 height 16
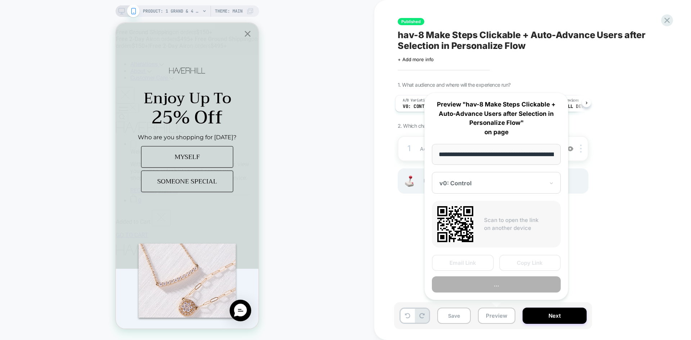
scroll to position [0, 180]
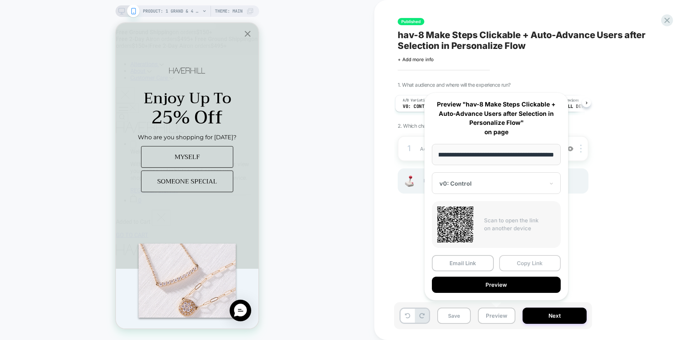
click at [520, 260] on button "Copy Link" at bounding box center [530, 263] width 62 height 16
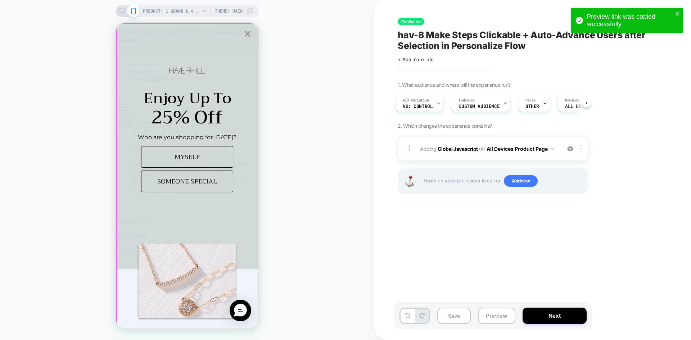
click at [246, 33] on icon "Close popup" at bounding box center [248, 34] width 6 height 6
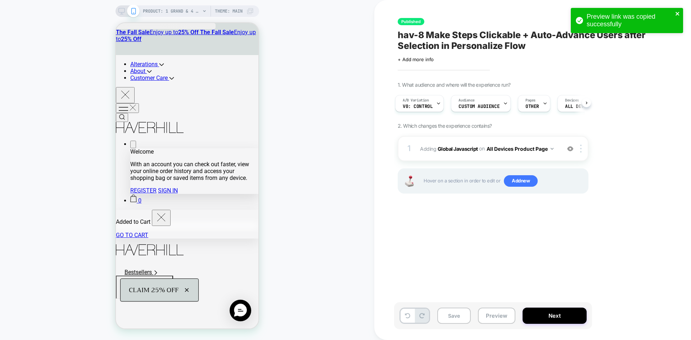
click at [676, 13] on icon "close" at bounding box center [677, 14] width 5 height 6
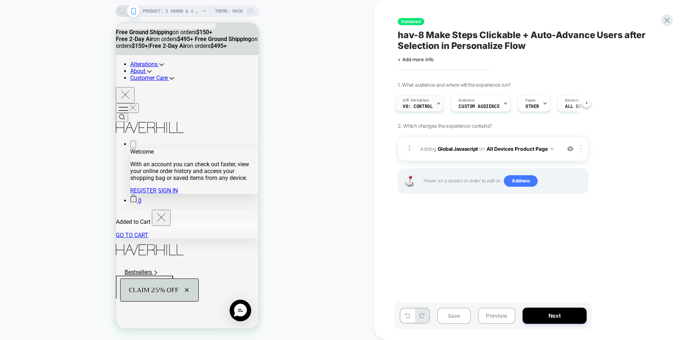
click at [431, 110] on div "A/B Variation v0: Control" at bounding box center [417, 103] width 44 height 16
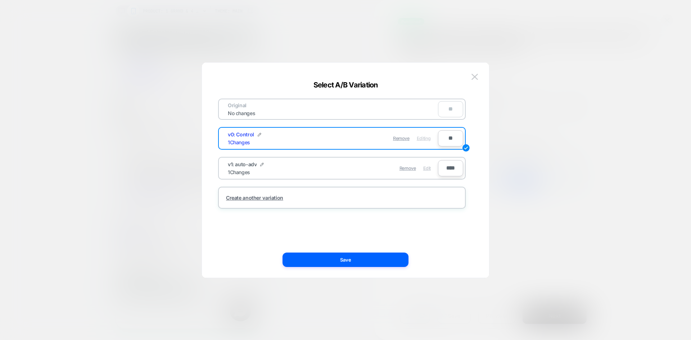
click at [426, 168] on span "Edit" at bounding box center [427, 167] width 8 height 5
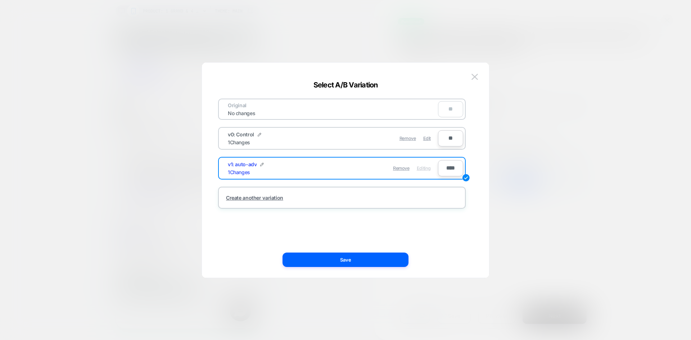
click at [472, 78] on img at bounding box center [474, 77] width 6 height 6
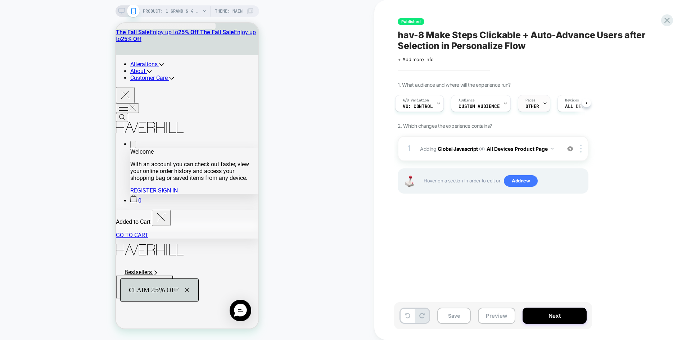
click at [528, 100] on span "Pages" at bounding box center [530, 100] width 10 height 5
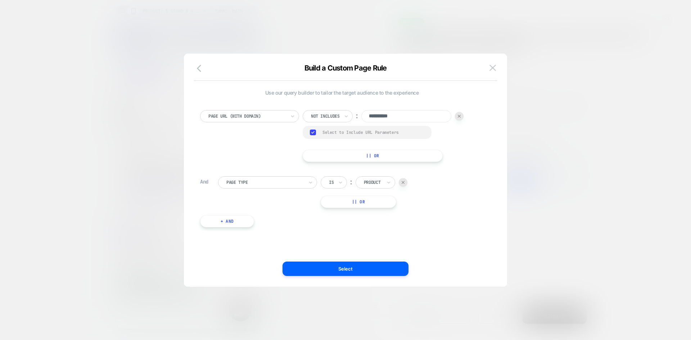
click at [494, 67] on img at bounding box center [492, 68] width 6 height 6
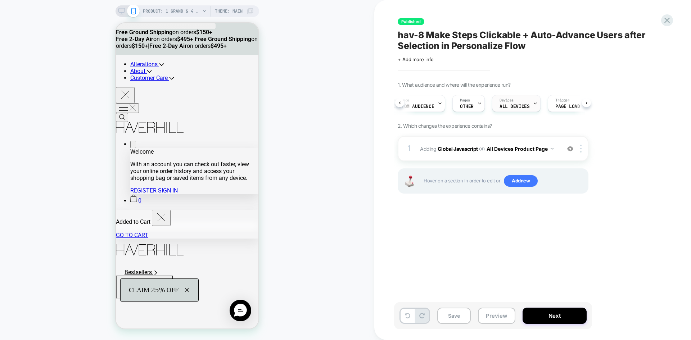
scroll to position [0, 74]
click at [420, 106] on span "Custom Audience" at bounding box center [407, 106] width 41 height 5
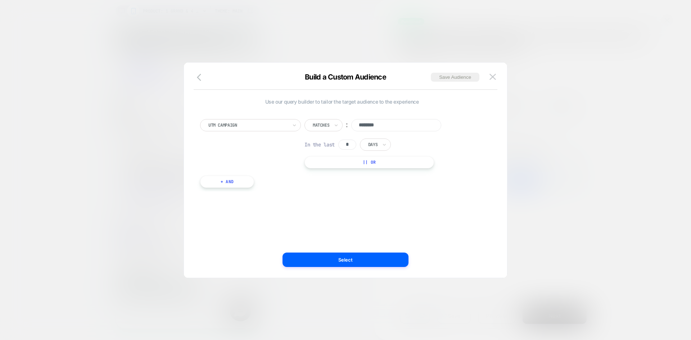
click at [407, 124] on input "********" at bounding box center [396, 125] width 90 height 12
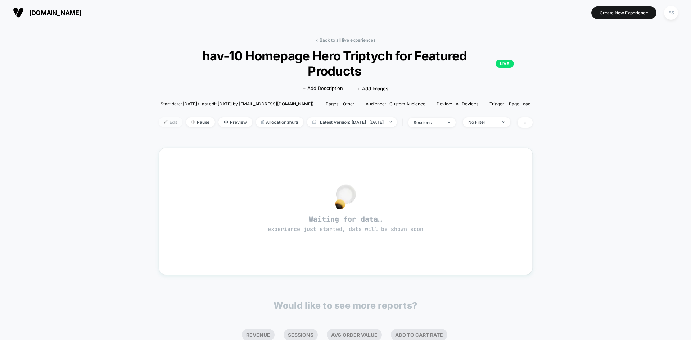
click at [159, 117] on span "Edit" at bounding box center [171, 122] width 24 height 10
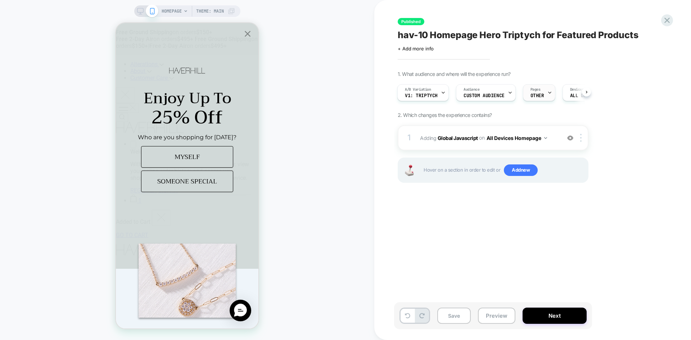
click at [534, 92] on span "Pages" at bounding box center [535, 89] width 10 height 5
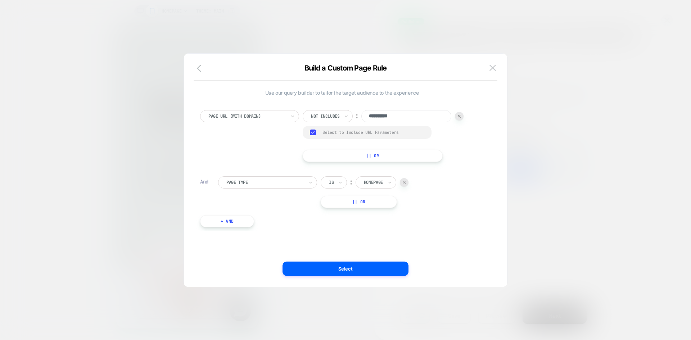
drag, startPoint x: 490, startPoint y: 68, endPoint x: 491, endPoint y: 51, distance: 16.6
click at [491, 68] on img at bounding box center [492, 68] width 6 height 6
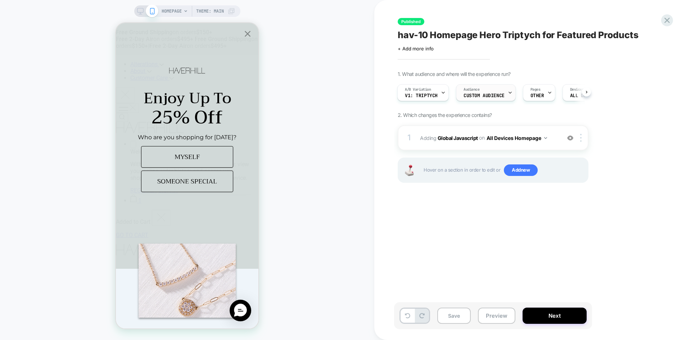
click at [486, 98] on span "Custom Audience" at bounding box center [483, 95] width 41 height 5
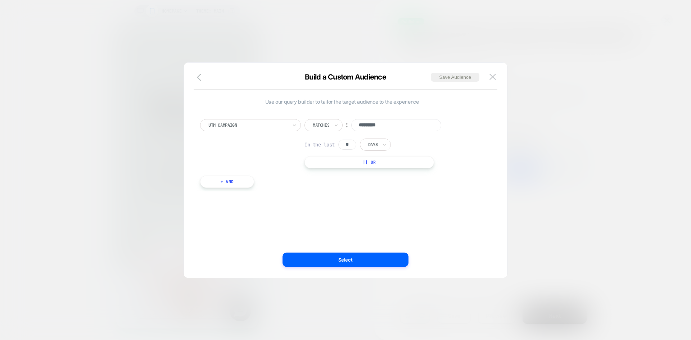
click at [491, 77] on img at bounding box center [492, 77] width 6 height 6
